Goal: Task Accomplishment & Management: Use online tool/utility

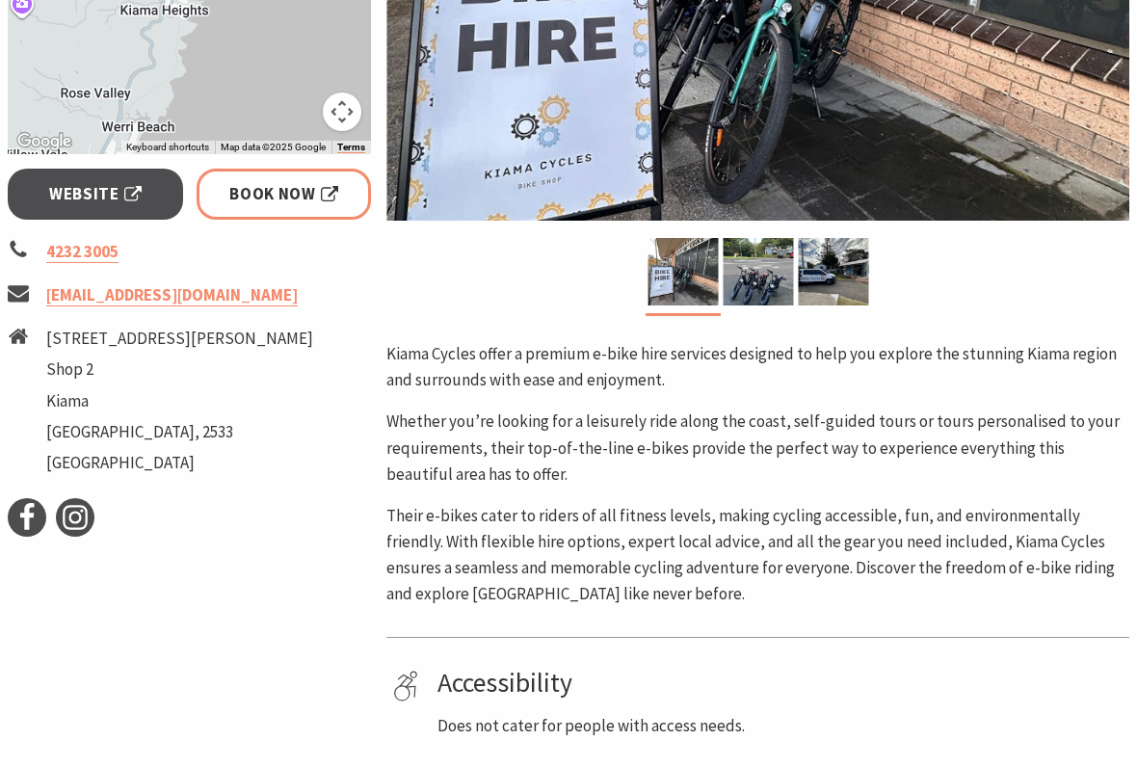
scroll to position [634, 0]
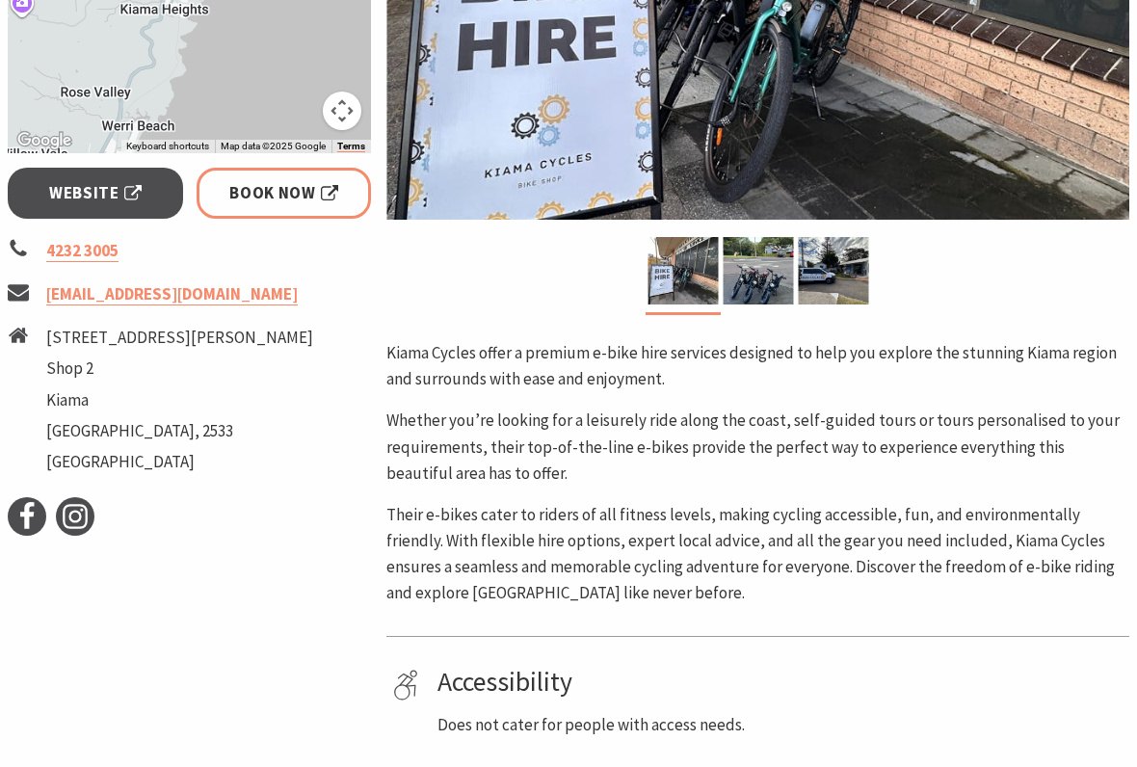
click at [755, 276] on img at bounding box center [758, 270] width 70 height 67
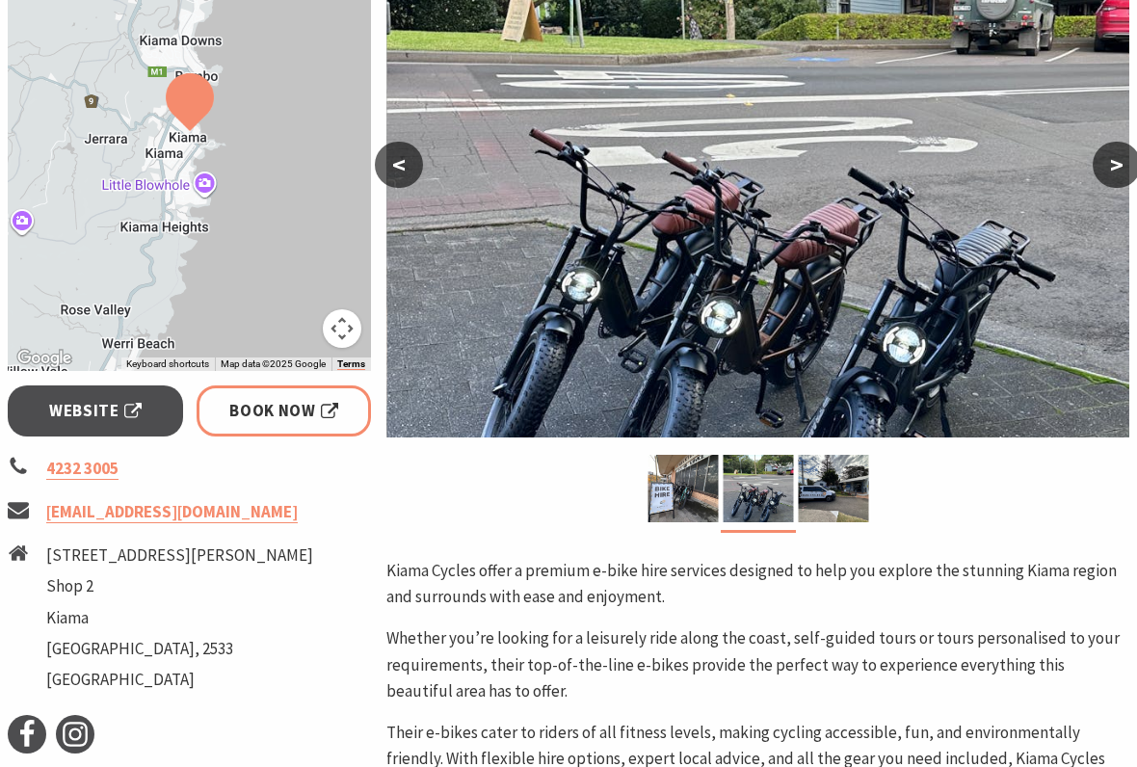
scroll to position [407, 0]
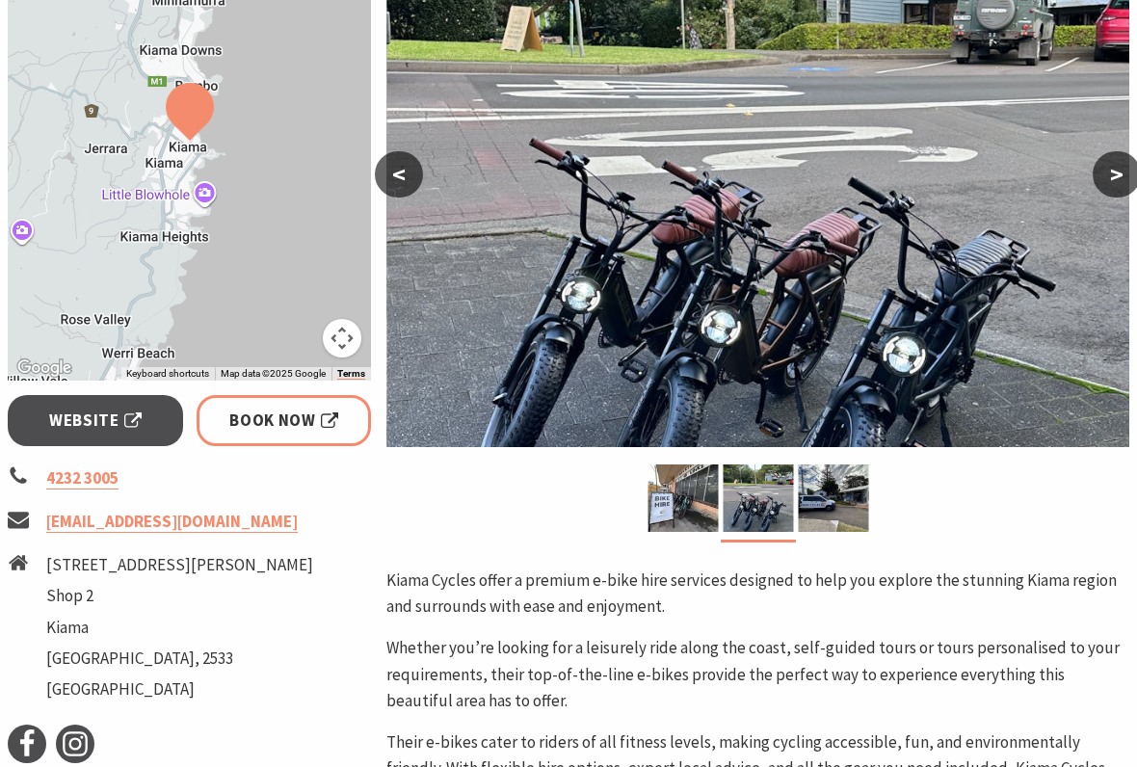
click at [835, 488] on img at bounding box center [833, 497] width 70 height 67
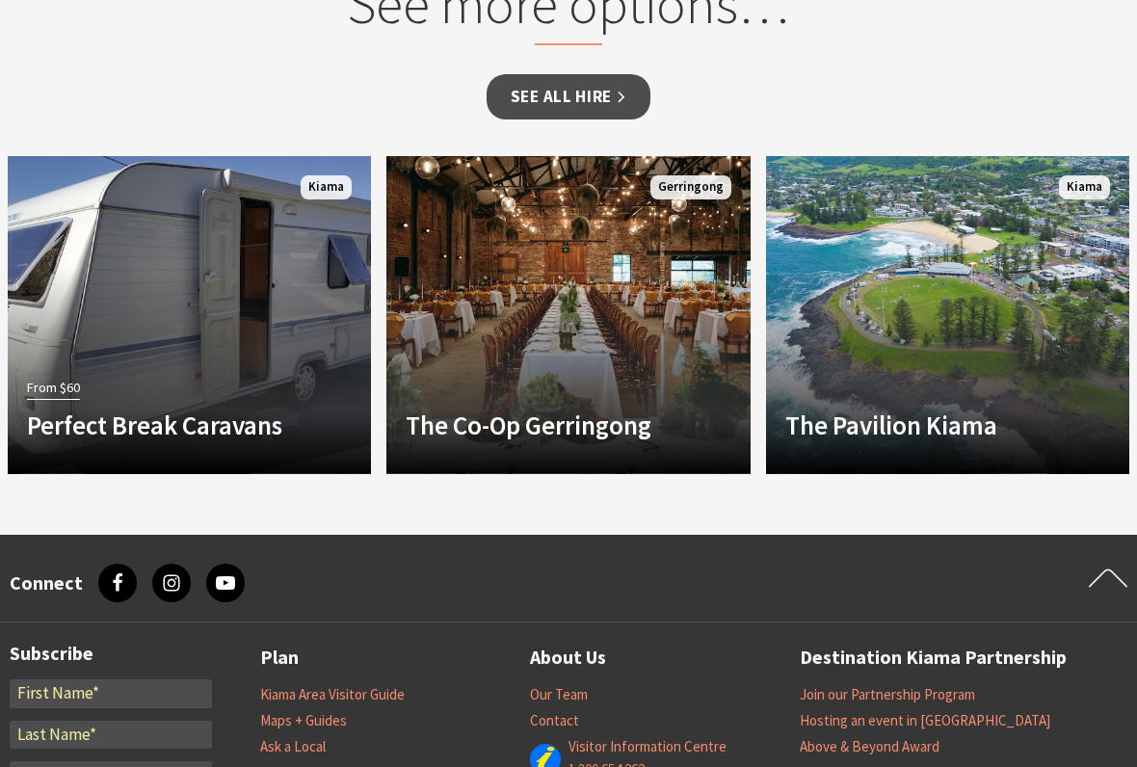
scroll to position [1639, 0]
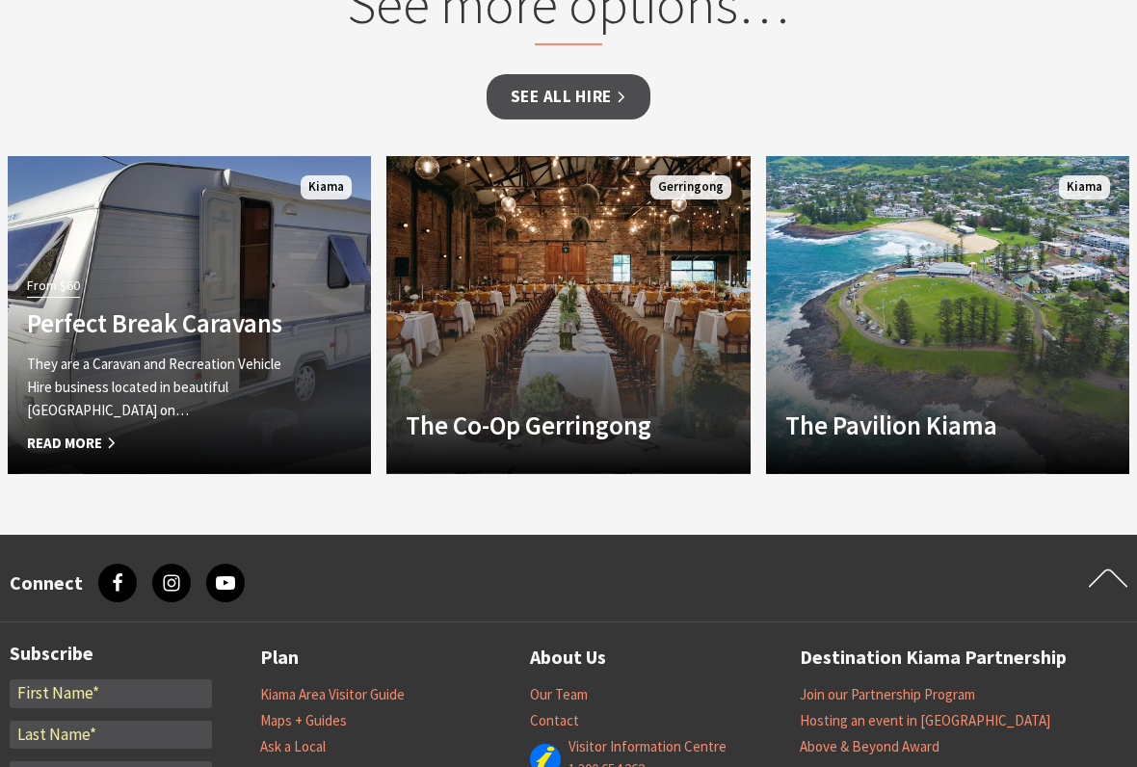
click at [102, 435] on span "Read More" at bounding box center [162, 443] width 271 height 23
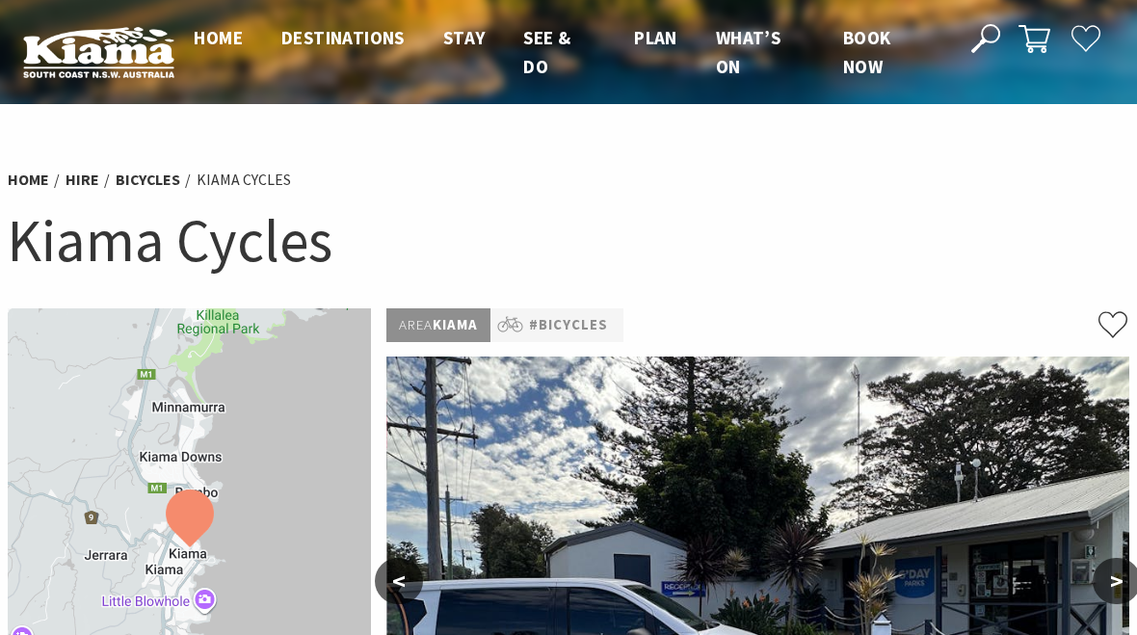
scroll to position [1693, 0]
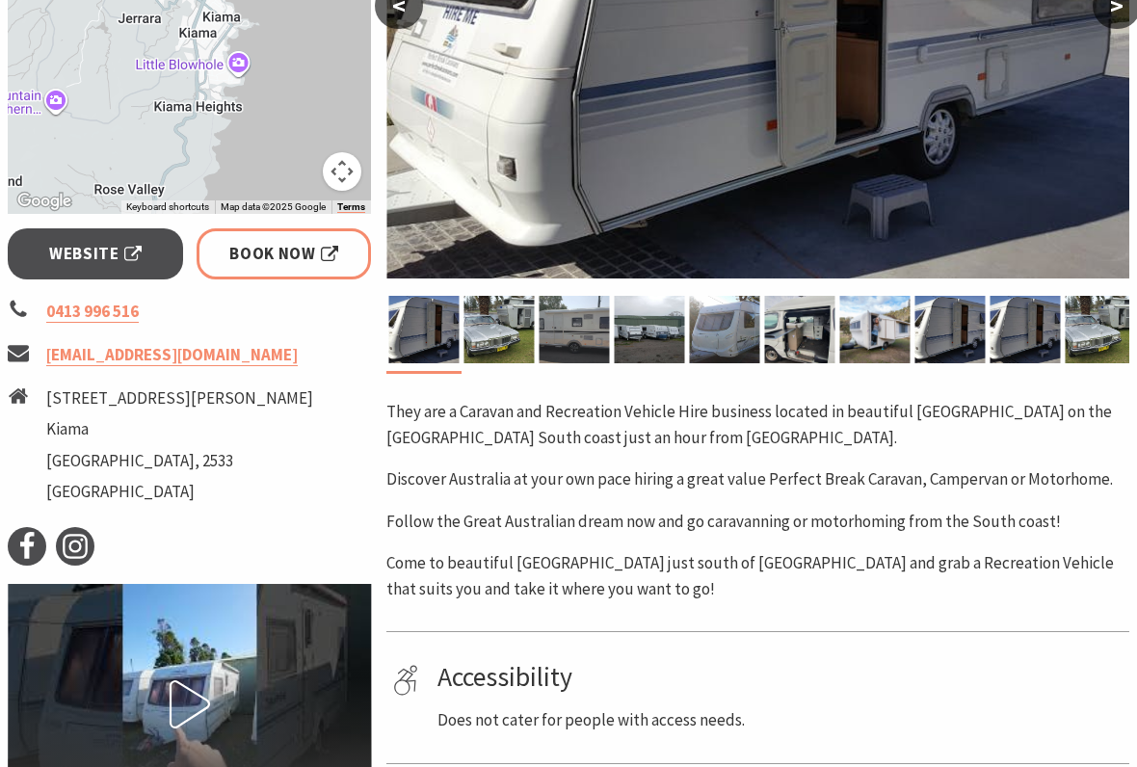
scroll to position [565, 0]
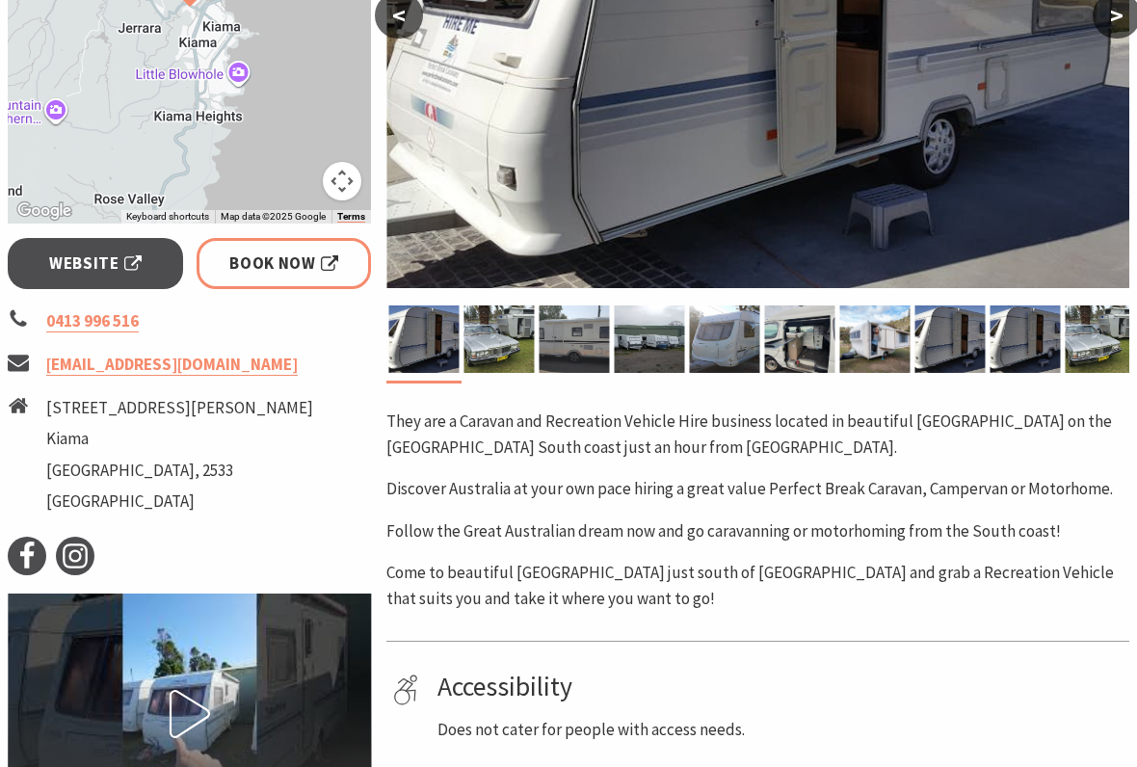
click at [471, 341] on img at bounding box center [499, 338] width 70 height 67
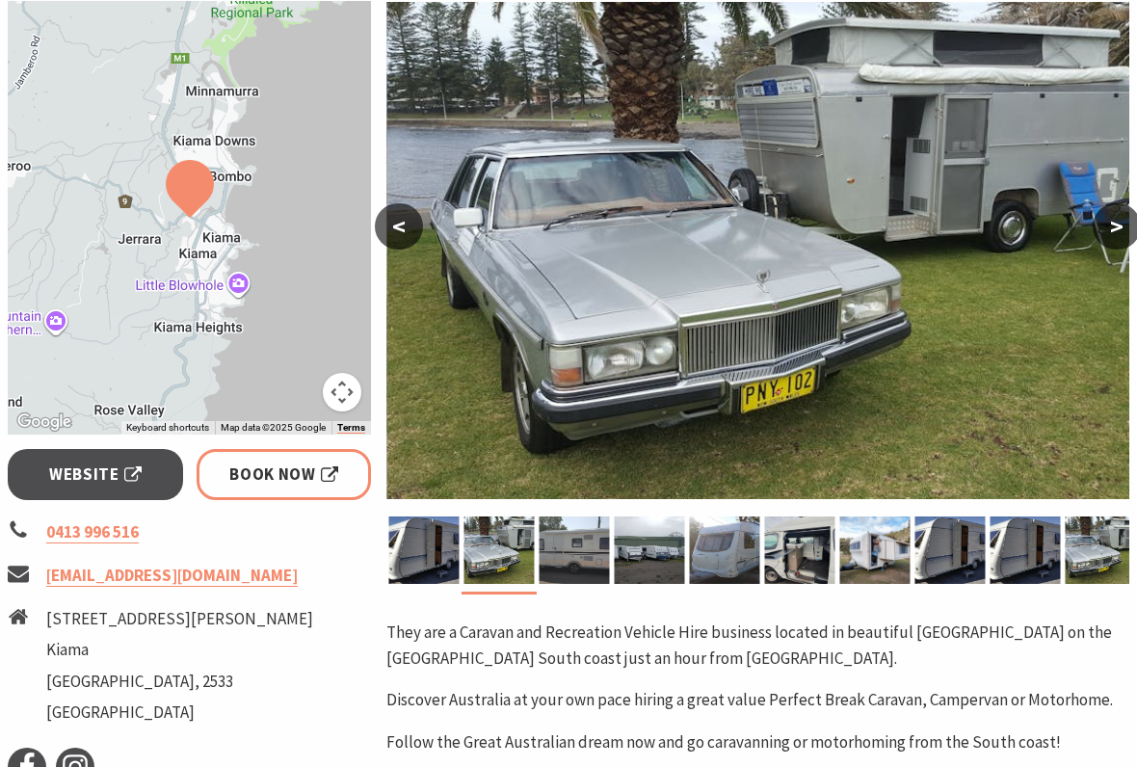
scroll to position [355, 0]
click at [574, 555] on img at bounding box center [574, 549] width 70 height 67
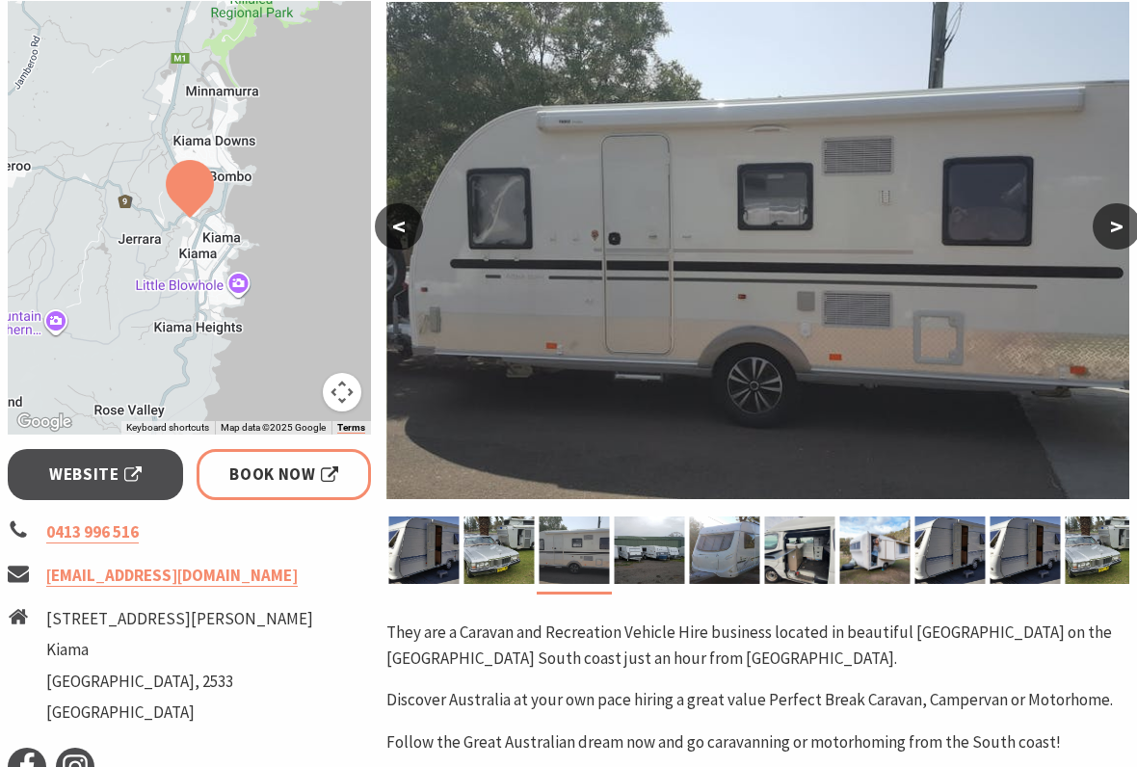
click at [669, 538] on img at bounding box center [650, 549] width 70 height 67
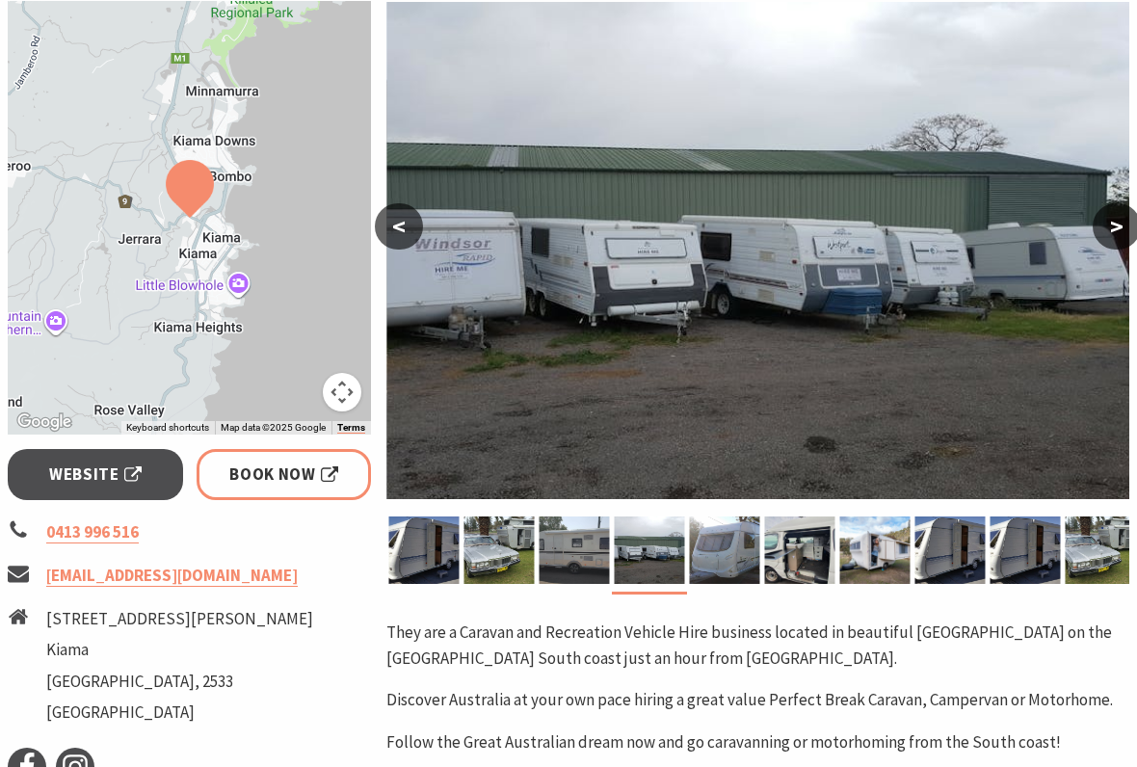
click at [762, 543] on div at bounding box center [724, 549] width 75 height 67
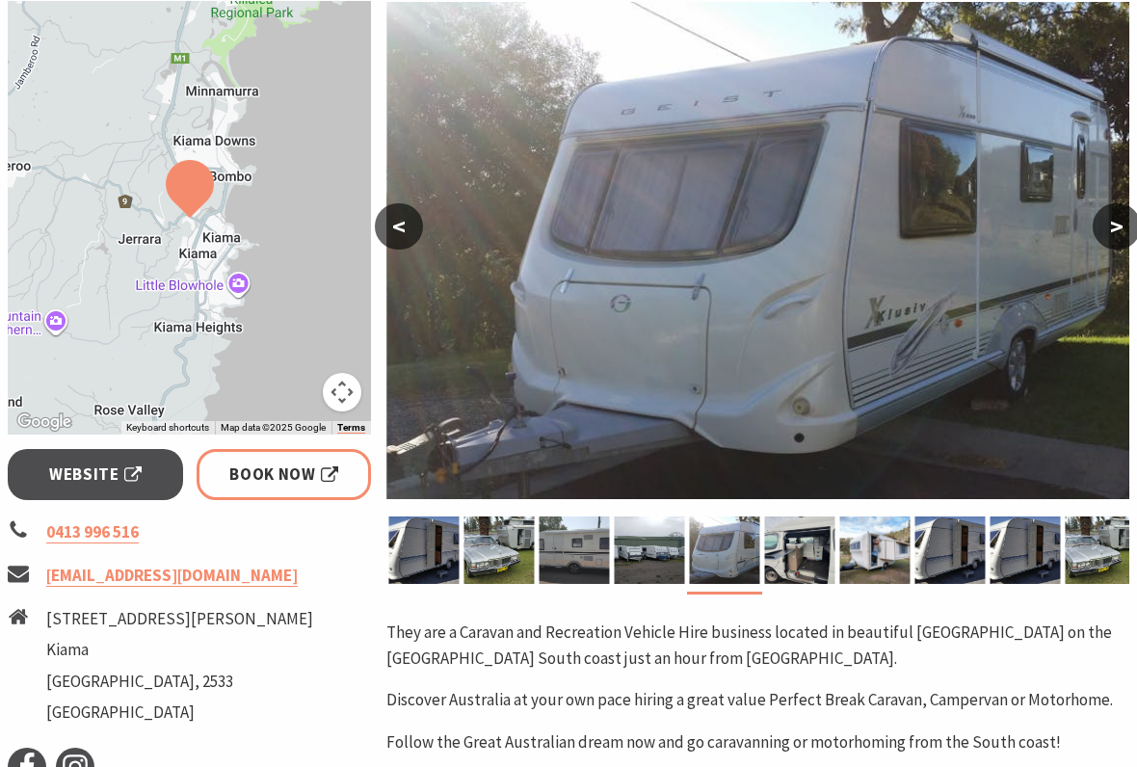
click at [834, 548] on img at bounding box center [800, 549] width 70 height 67
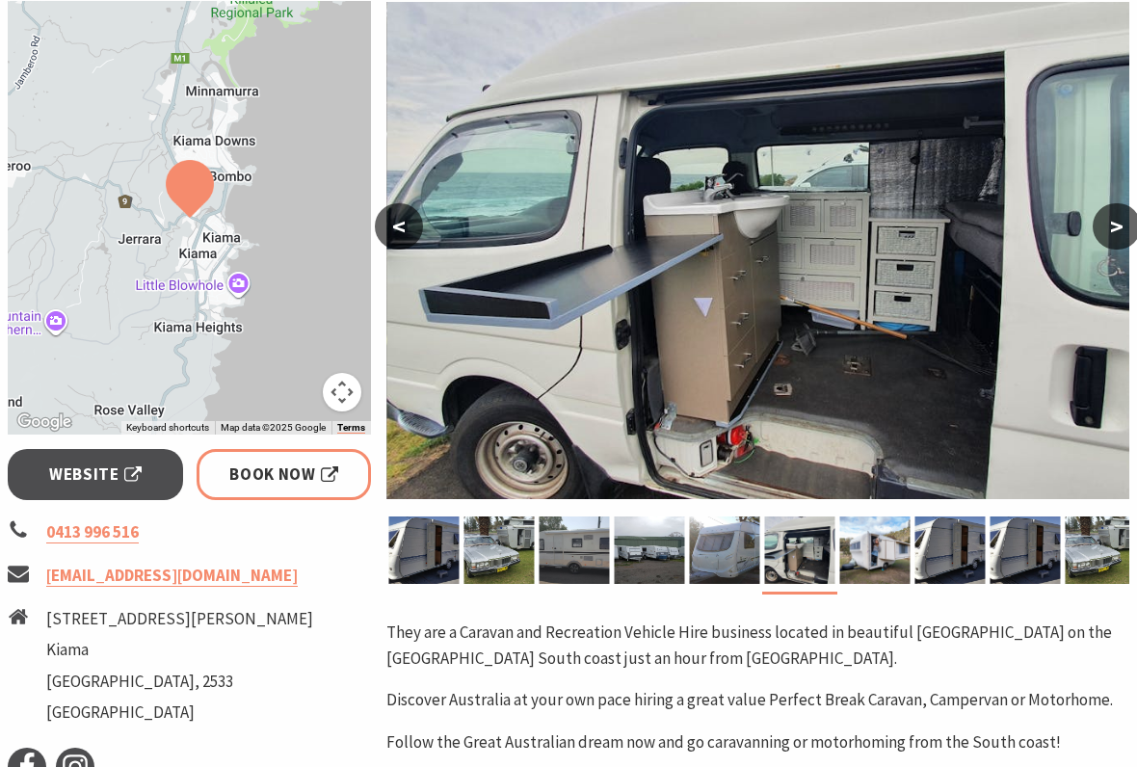
click at [890, 554] on img at bounding box center [875, 549] width 70 height 67
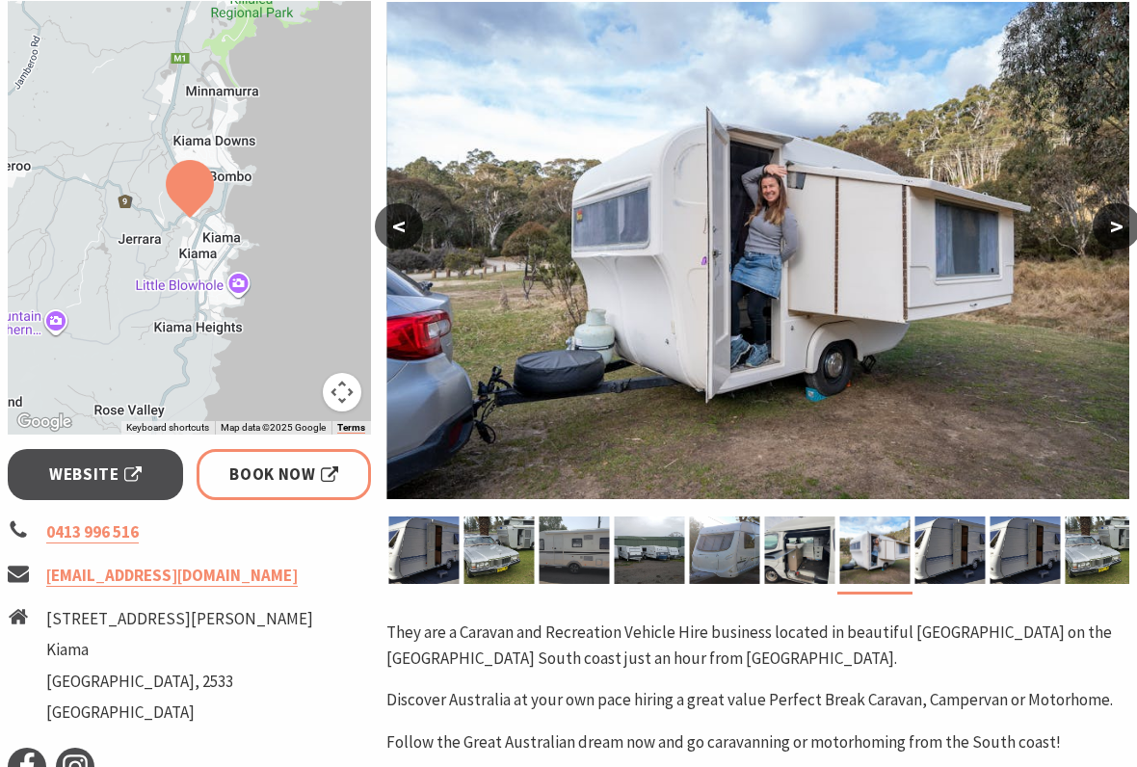
click at [961, 537] on img at bounding box center [950, 549] width 70 height 67
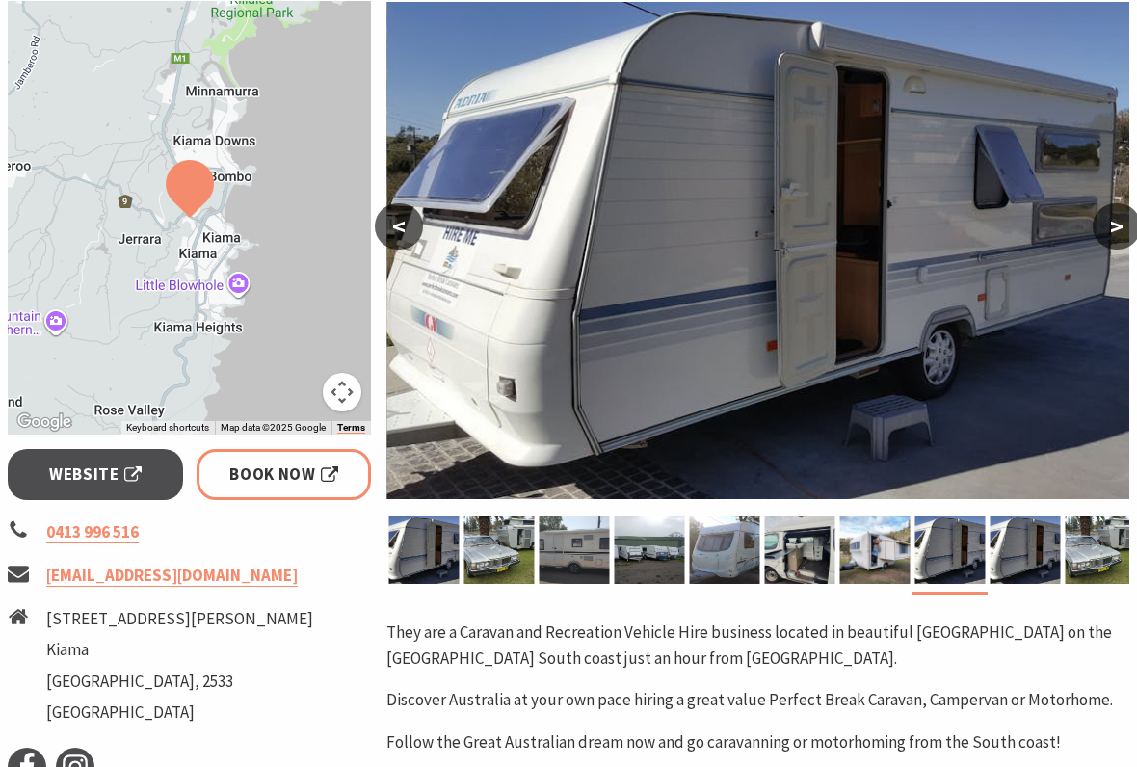
click at [1009, 544] on img at bounding box center [1025, 549] width 70 height 67
click at [1085, 539] on img at bounding box center [1100, 549] width 70 height 67
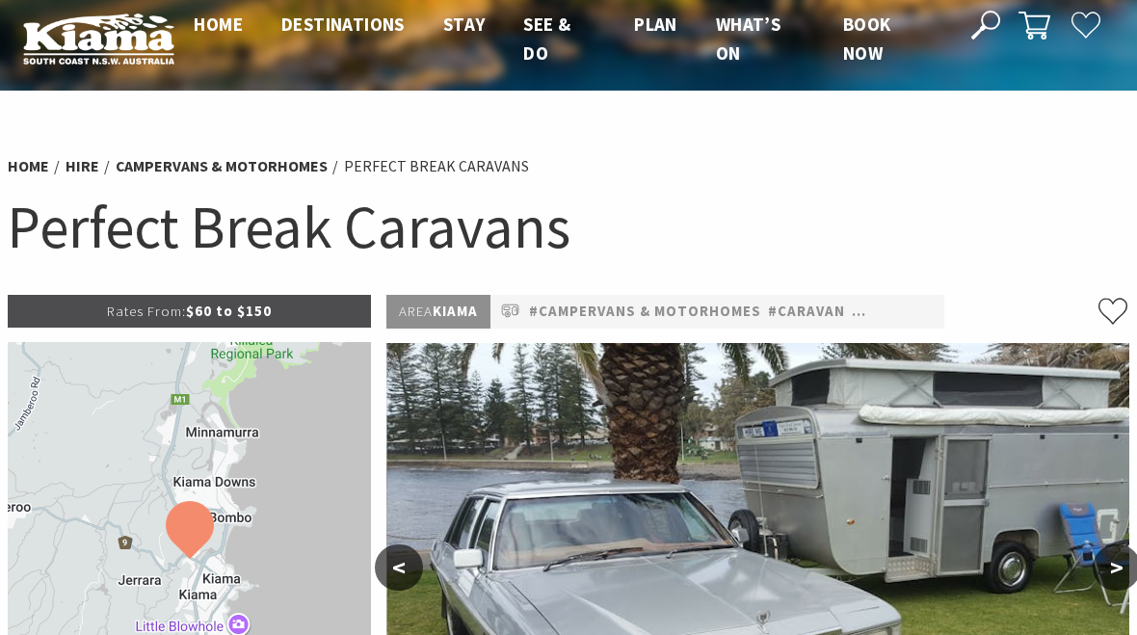
scroll to position [0, 0]
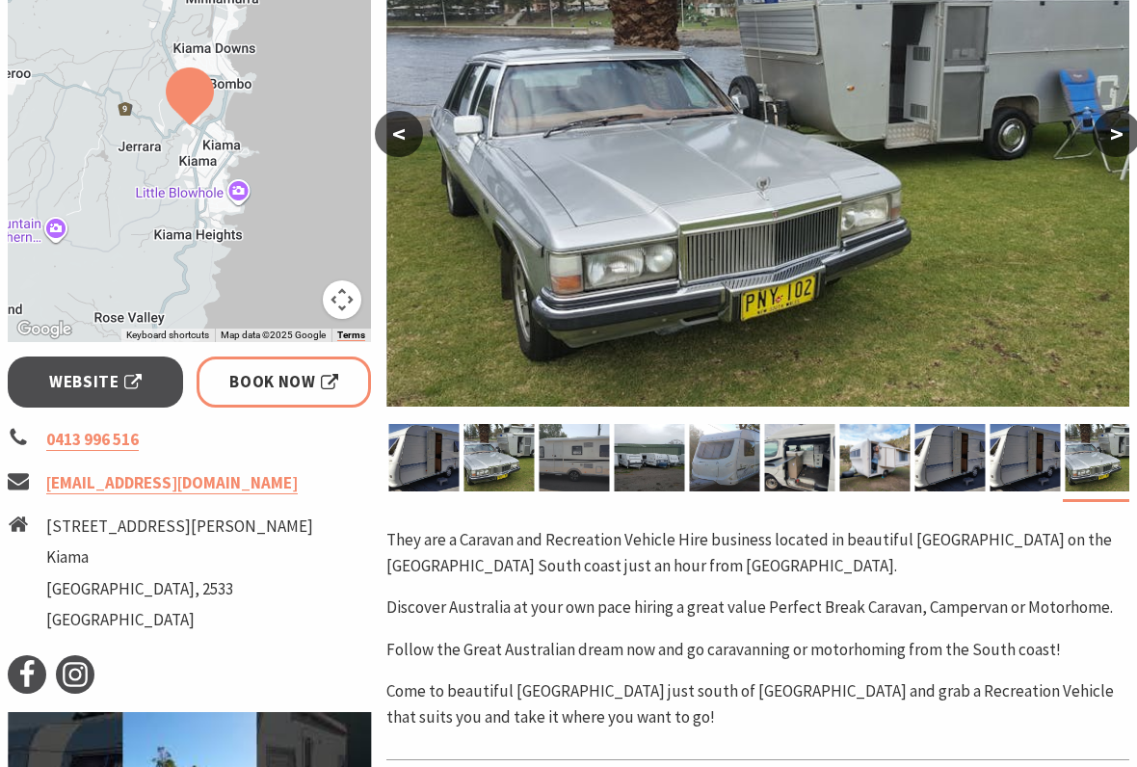
click at [309, 370] on span "Book Now" at bounding box center [283, 383] width 109 height 26
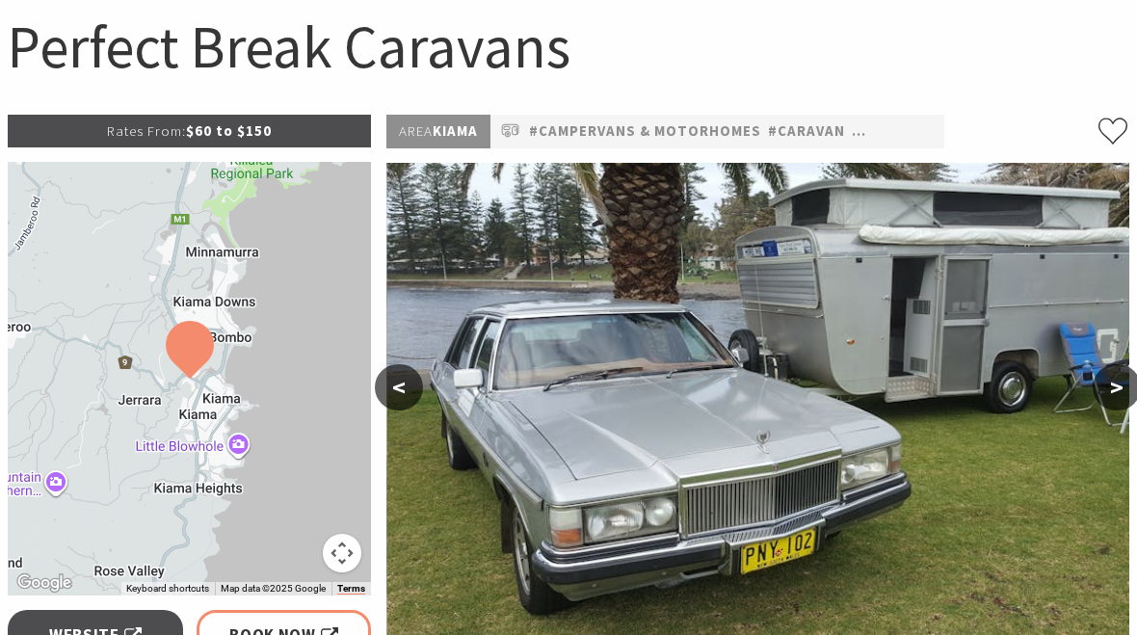
scroll to position [173, 0]
